Goal: Entertainment & Leisure: Browse casually

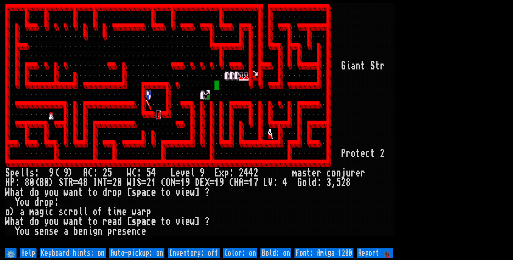
click at [144, 252] on off "Auto-pickup: on" at bounding box center [136, 253] width 55 height 10
type off "Auto-pickup: off"
